Goal: Contribute content

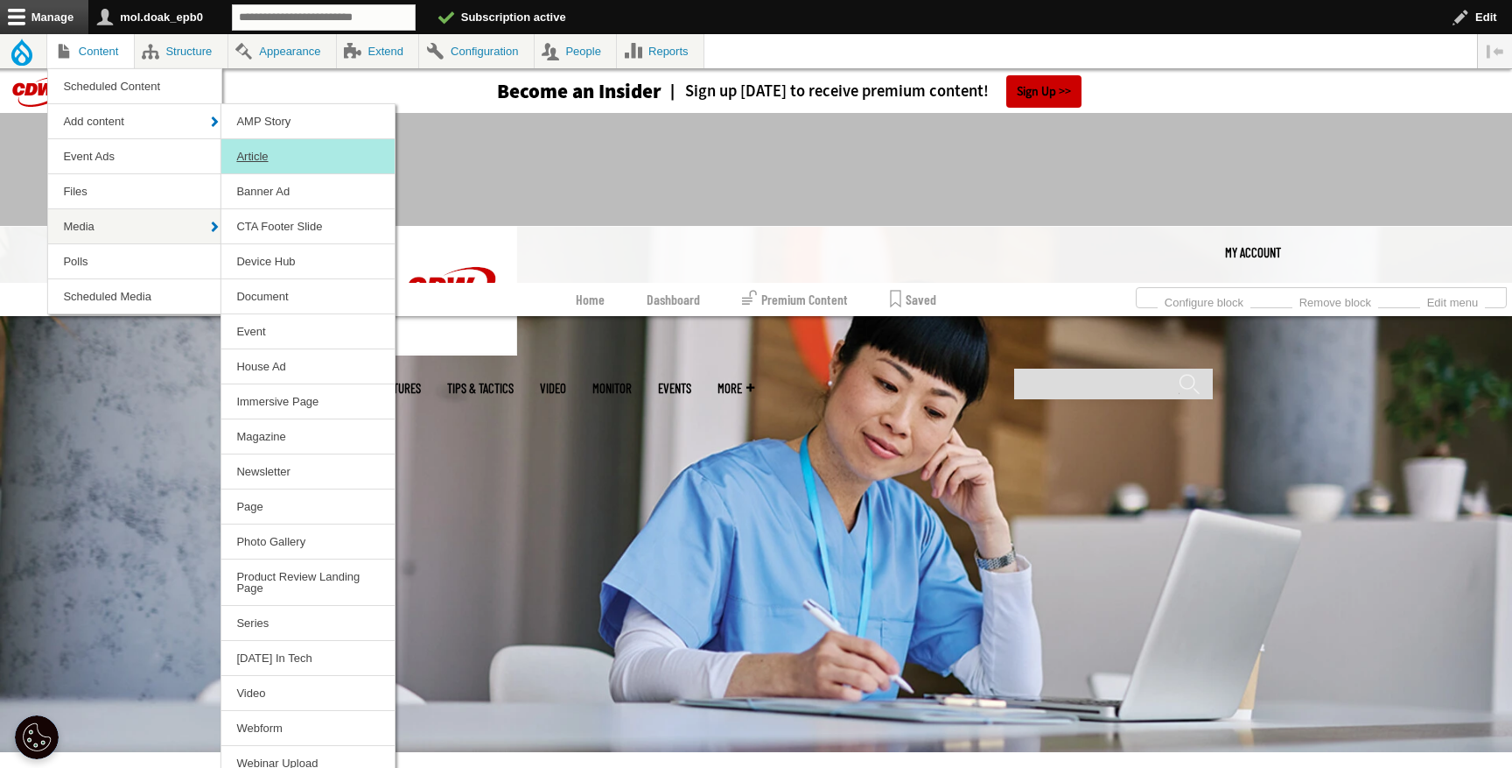
click at [272, 159] on link "Article" at bounding box center [307, 156] width 173 height 34
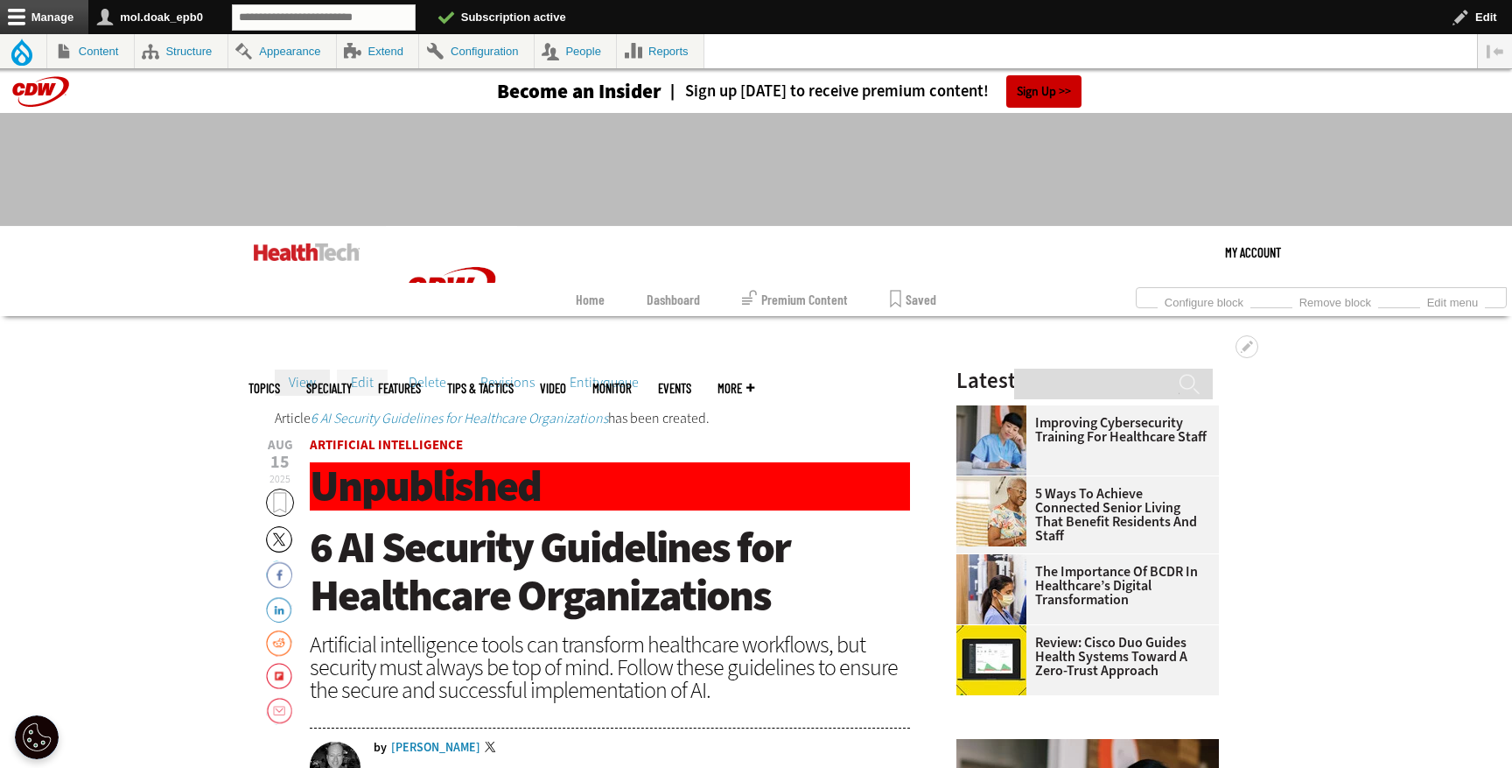
click at [362, 387] on link "Edit" at bounding box center [362, 382] width 51 height 26
click at [360, 386] on link "Edit" at bounding box center [362, 382] width 51 height 26
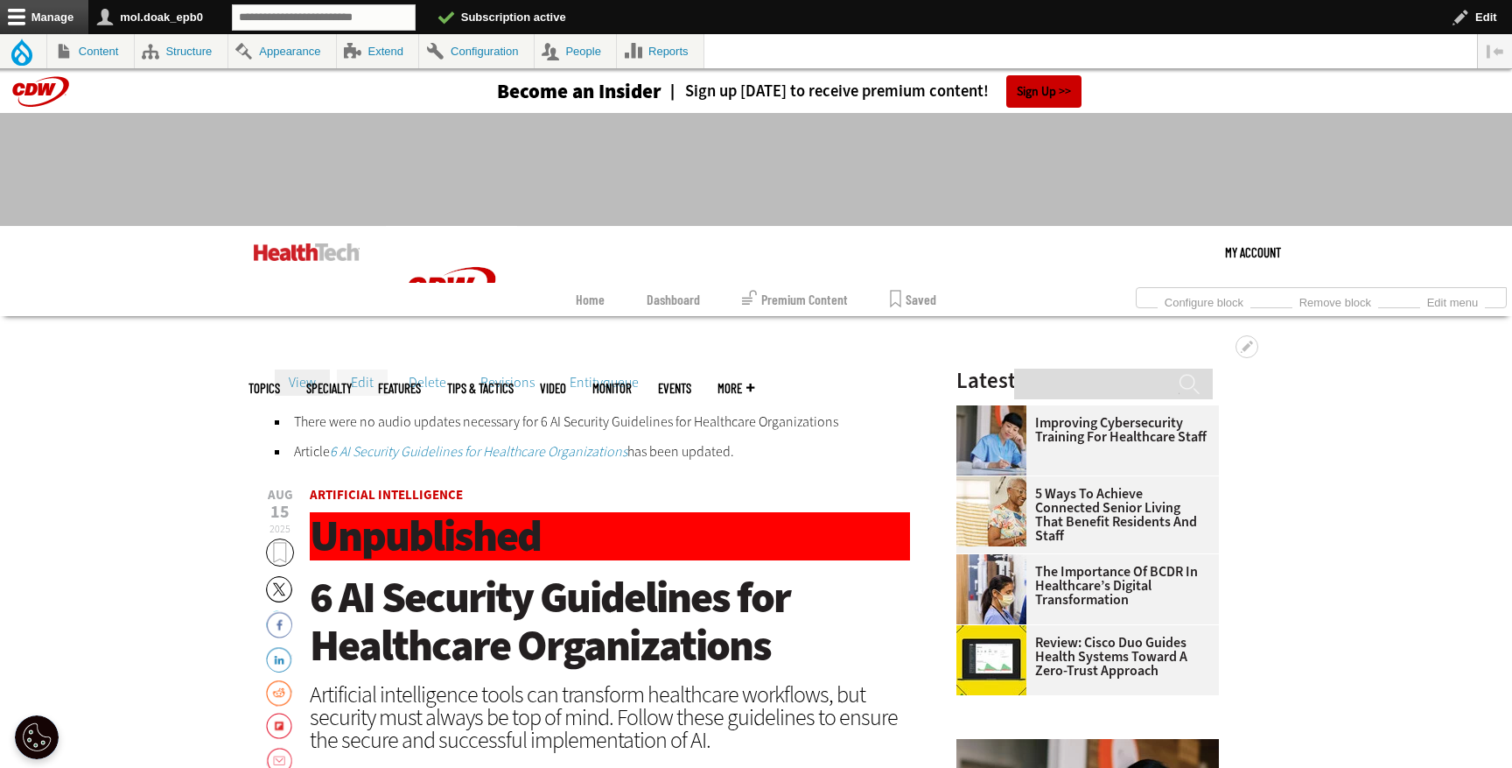
click at [366, 382] on link "Edit" at bounding box center [362, 382] width 51 height 26
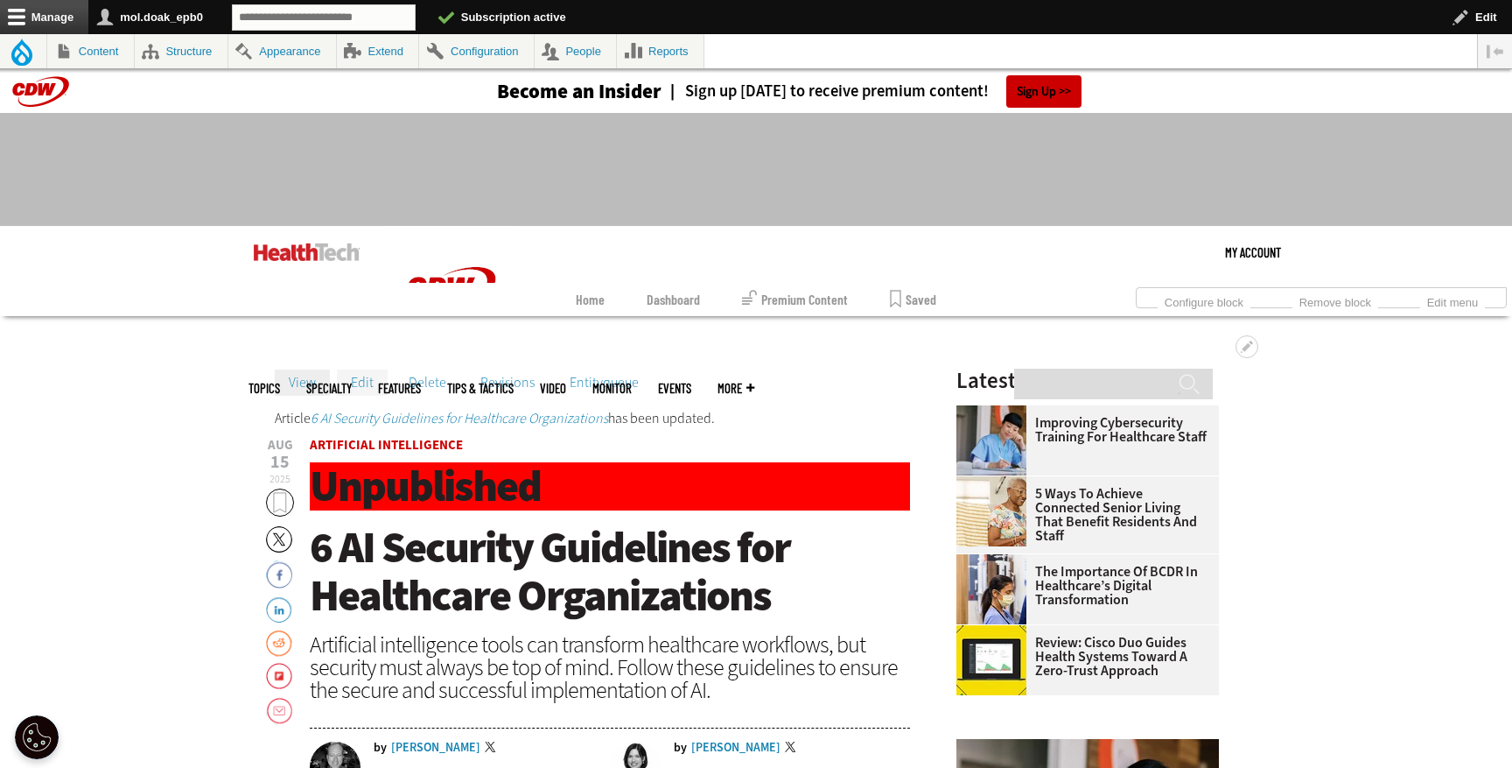
click at [359, 387] on link "Edit" at bounding box center [362, 382] width 51 height 26
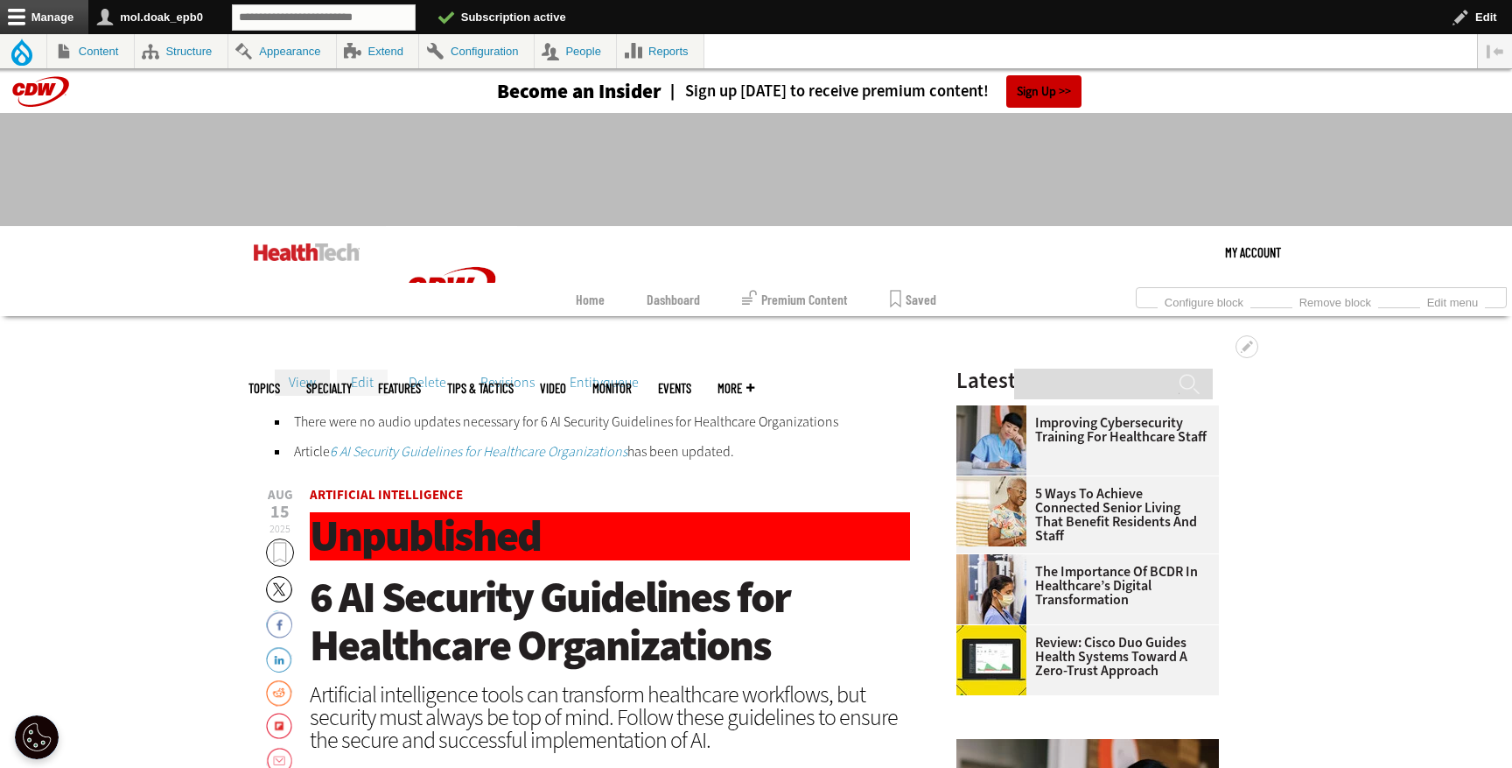
click at [371, 378] on link "Edit" at bounding box center [362, 382] width 51 height 26
